Goal: Task Accomplishment & Management: Manage account settings

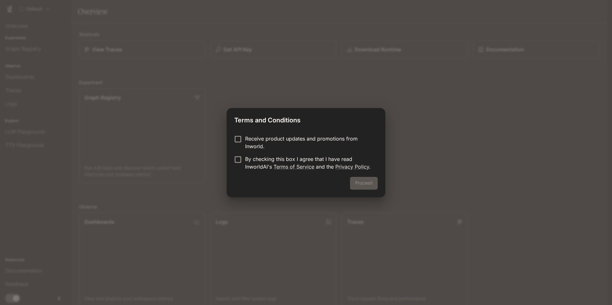
drag, startPoint x: 185, startPoint y: 205, endPoint x: 189, endPoint y: 202, distance: 5.4
click at [187, 205] on div "Terms and Conditions Receive product updates and promotions from Inworld. By ch…" at bounding box center [306, 152] width 612 height 305
click at [351, 186] on button "Proceed" at bounding box center [364, 183] width 28 height 13
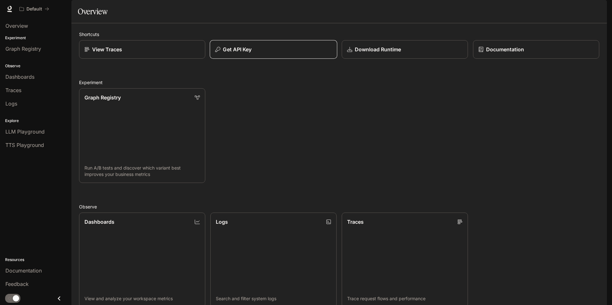
click at [241, 59] on button "Get API Key" at bounding box center [274, 49] width 128 height 19
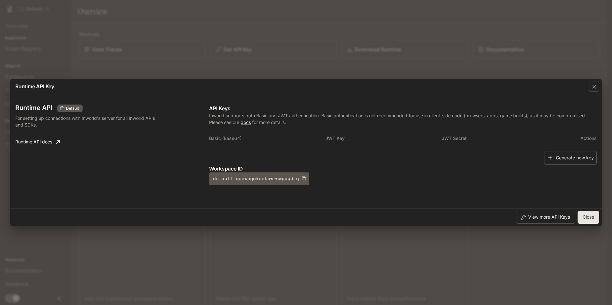
click at [583, 163] on button "Generate new key" at bounding box center [570, 158] width 53 height 14
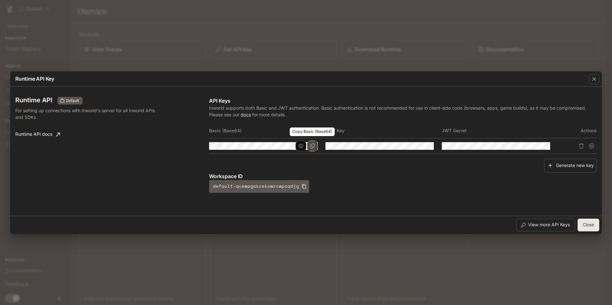
click at [312, 145] on icon "Copy Basic (Base64)" at bounding box center [312, 146] width 4 height 5
click at [408, 164] on div "Generate new key" at bounding box center [403, 166] width 388 height 14
click at [302, 186] on icon "button" at bounding box center [304, 186] width 4 height 5
click at [425, 146] on button "Copy Key" at bounding box center [429, 146] width 11 height 11
click at [558, 224] on button "View more API Keys" at bounding box center [545, 225] width 59 height 13
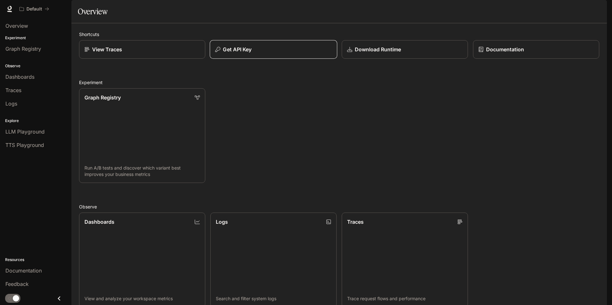
click at [260, 53] on div "Get API Key" at bounding box center [273, 50] width 117 height 8
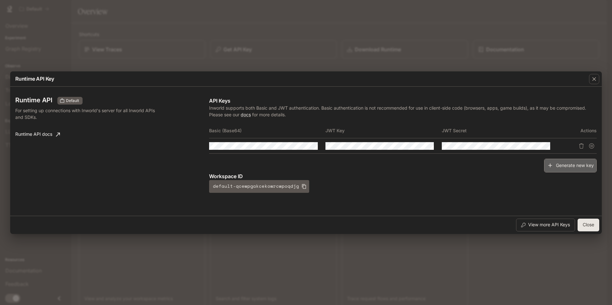
click at [584, 166] on button "Generate new key" at bounding box center [570, 166] width 53 height 14
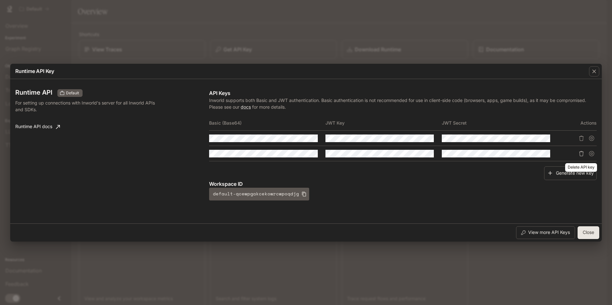
click at [582, 157] on button "Delete API key" at bounding box center [582, 154] width 10 height 10
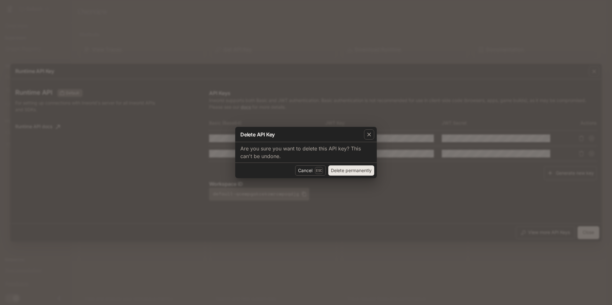
click at [345, 170] on button "Delete permanently" at bounding box center [351, 171] width 46 height 10
